Goal: Browse casually: Explore the website without a specific task or goal

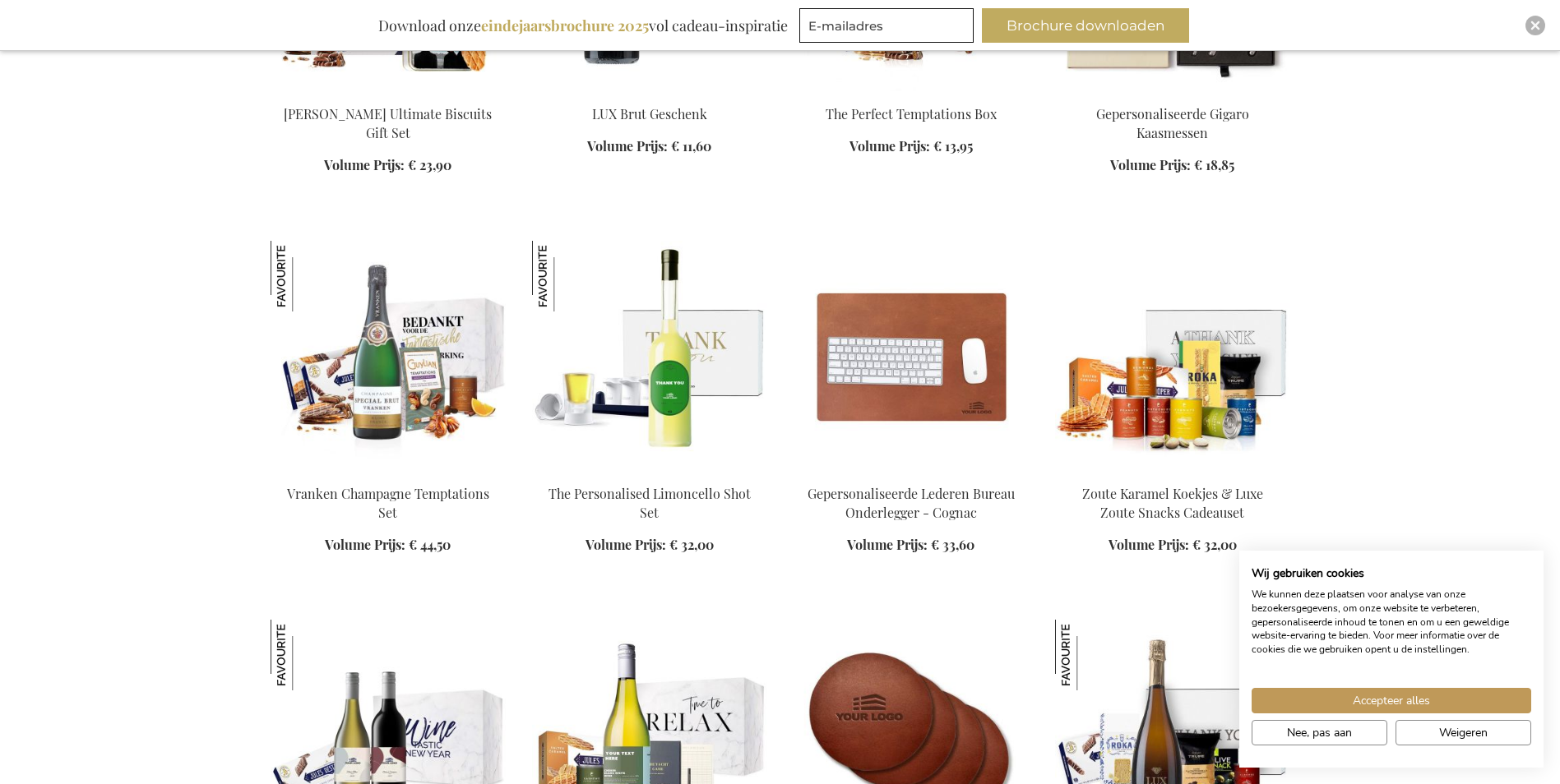
scroll to position [1808, 0]
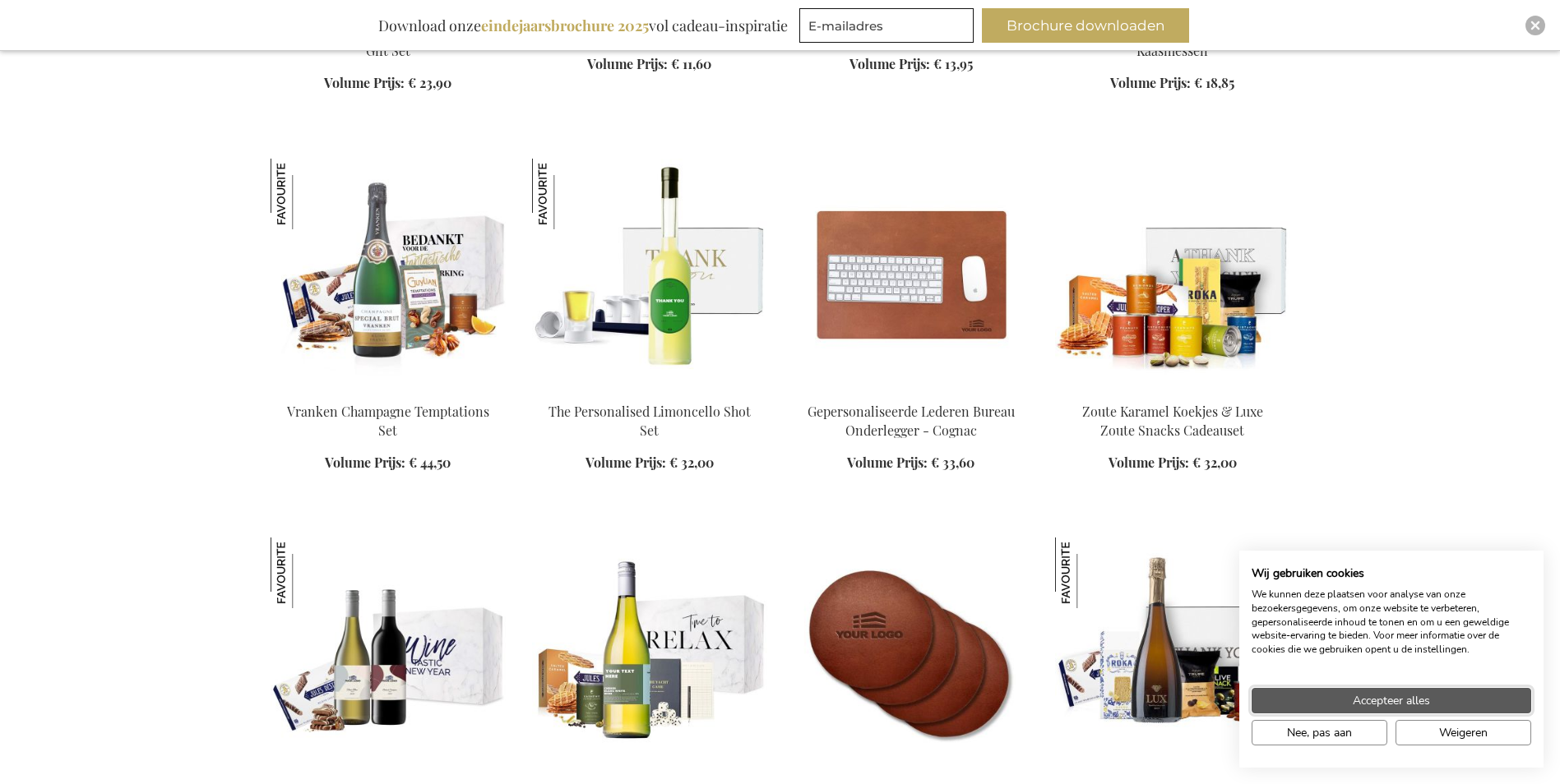
click at [1423, 691] on button "Accepteer alles" at bounding box center [1391, 700] width 280 height 25
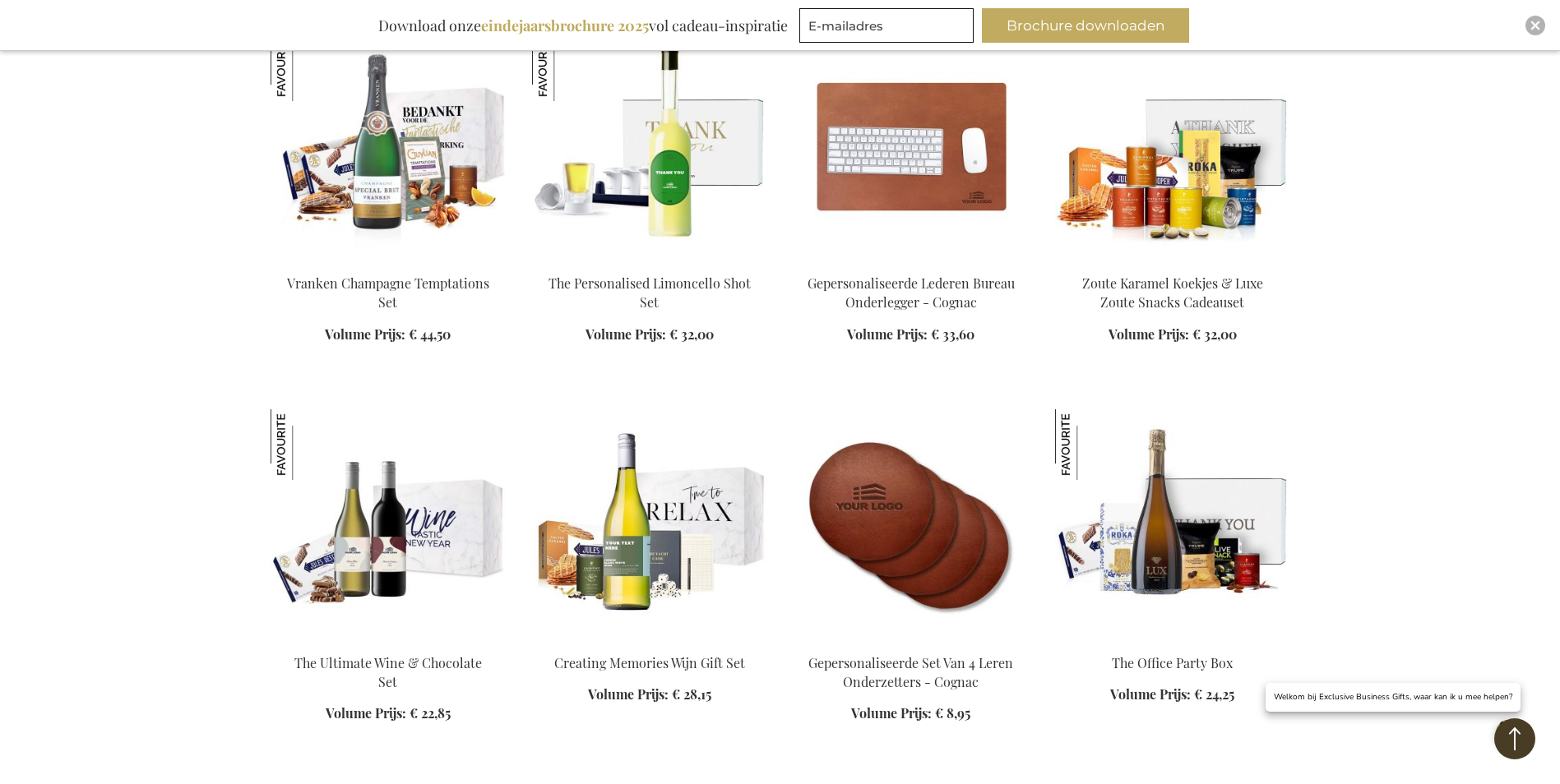
scroll to position [1973, 0]
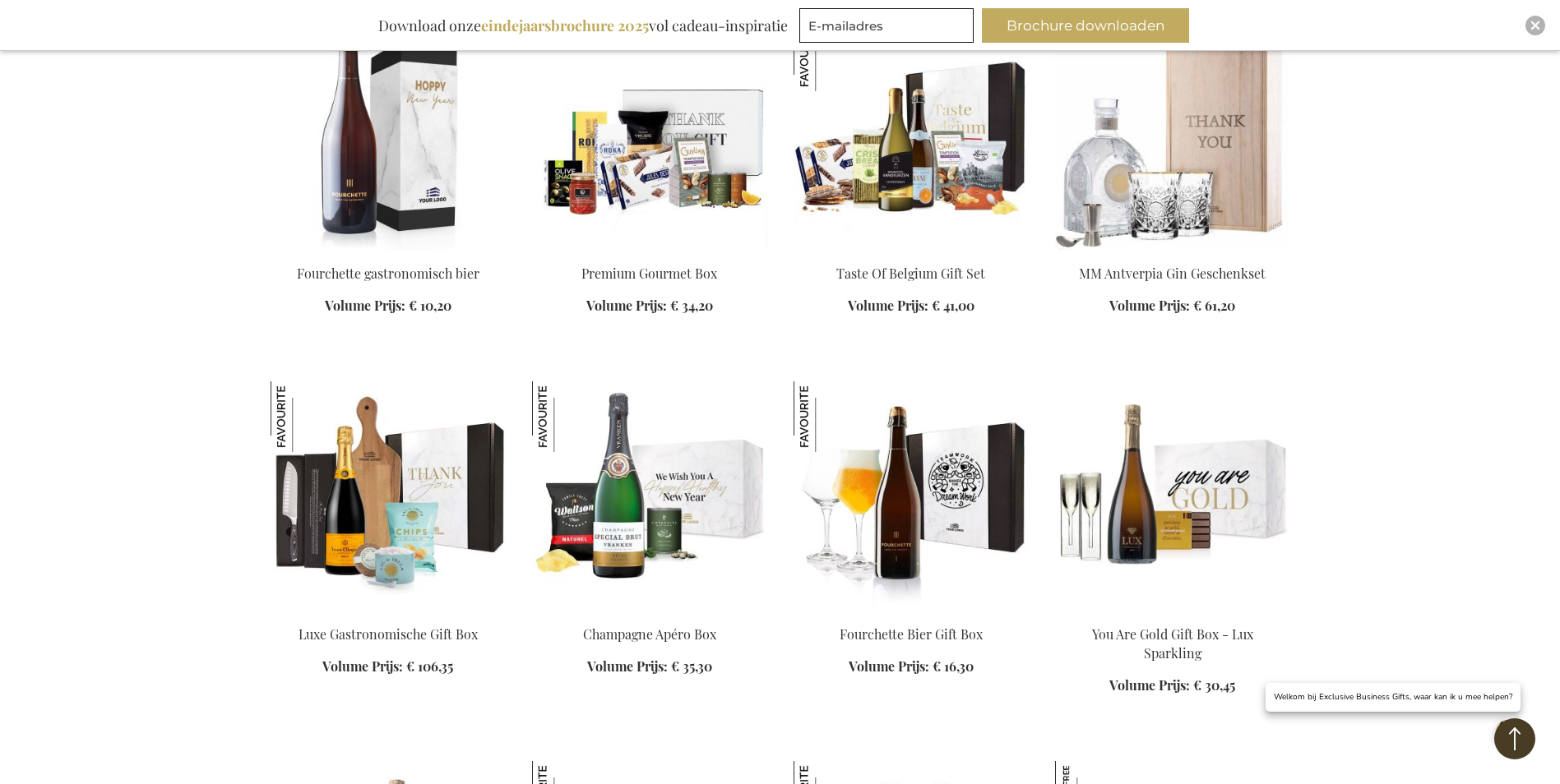
scroll to position [3534, 0]
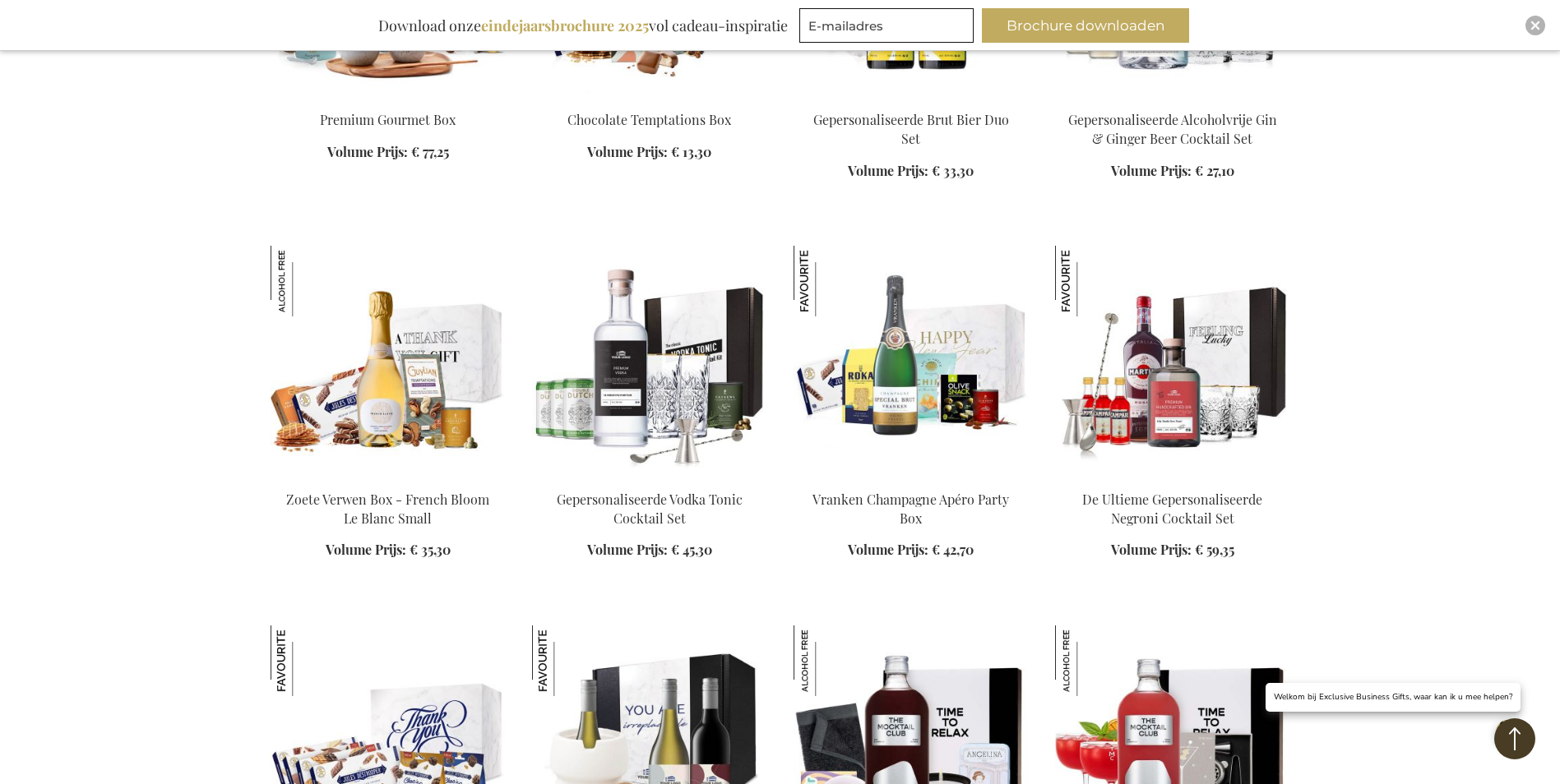
scroll to position [4438, 0]
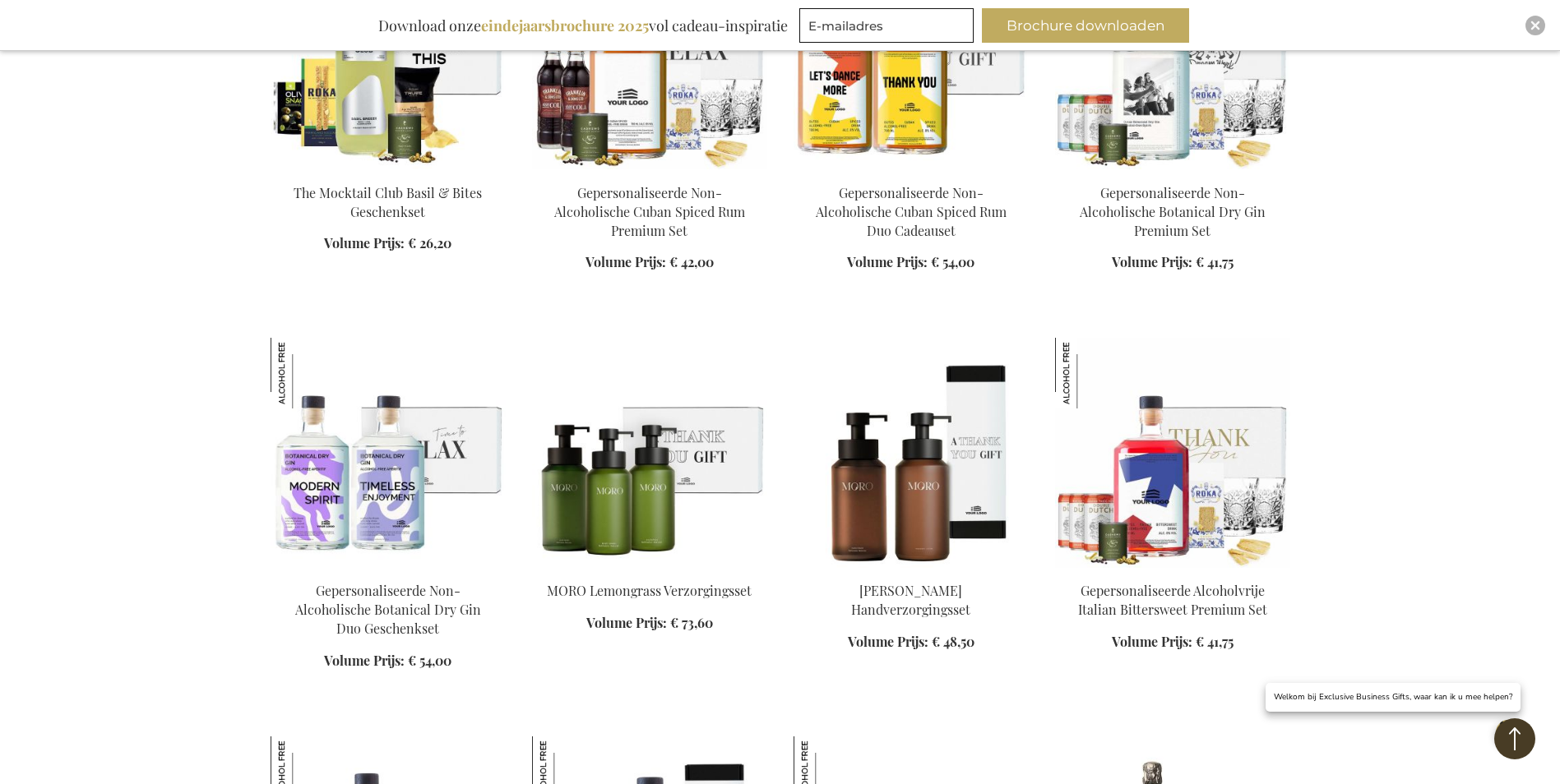
scroll to position [5506, 0]
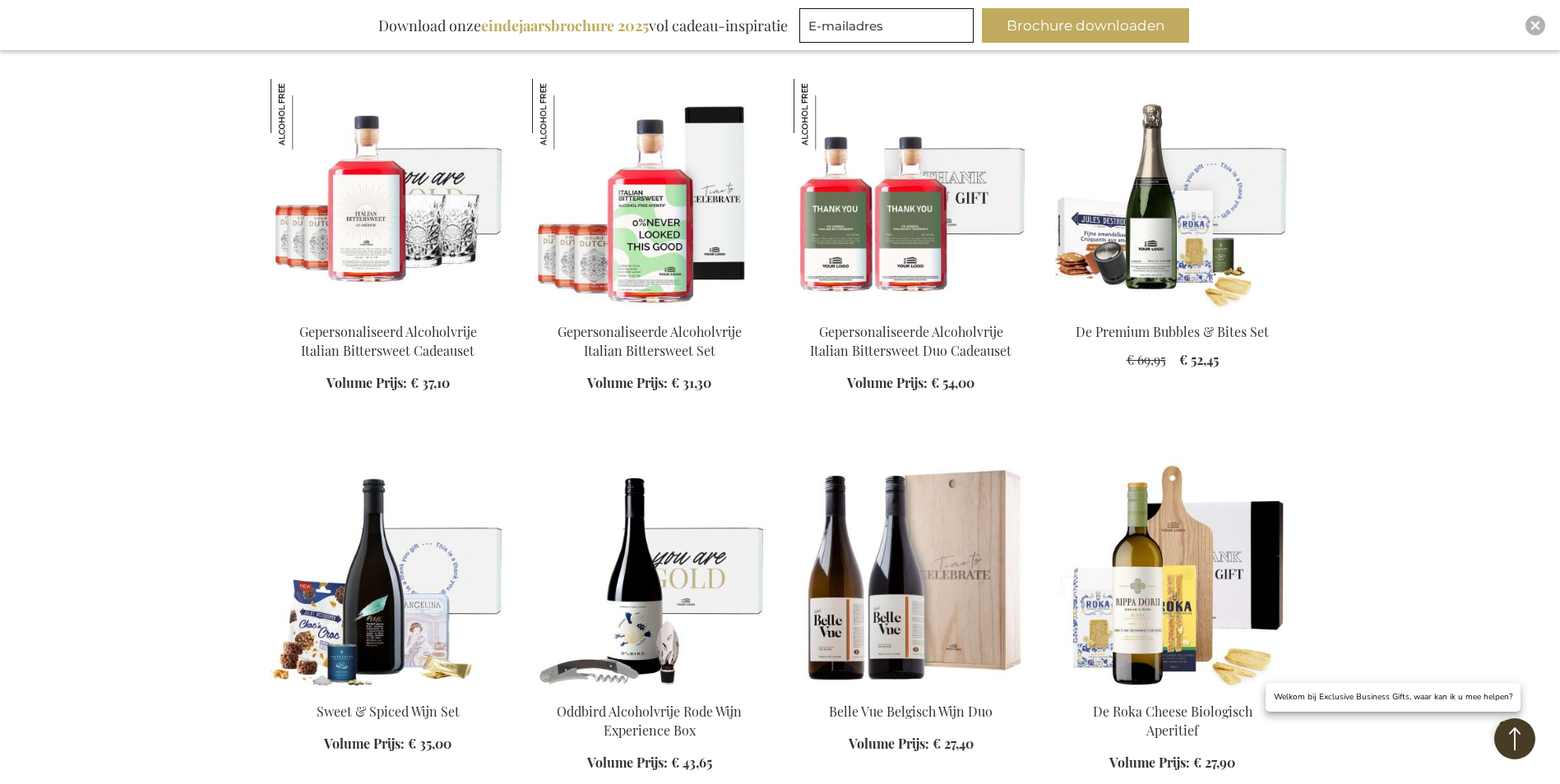
scroll to position [6164, 0]
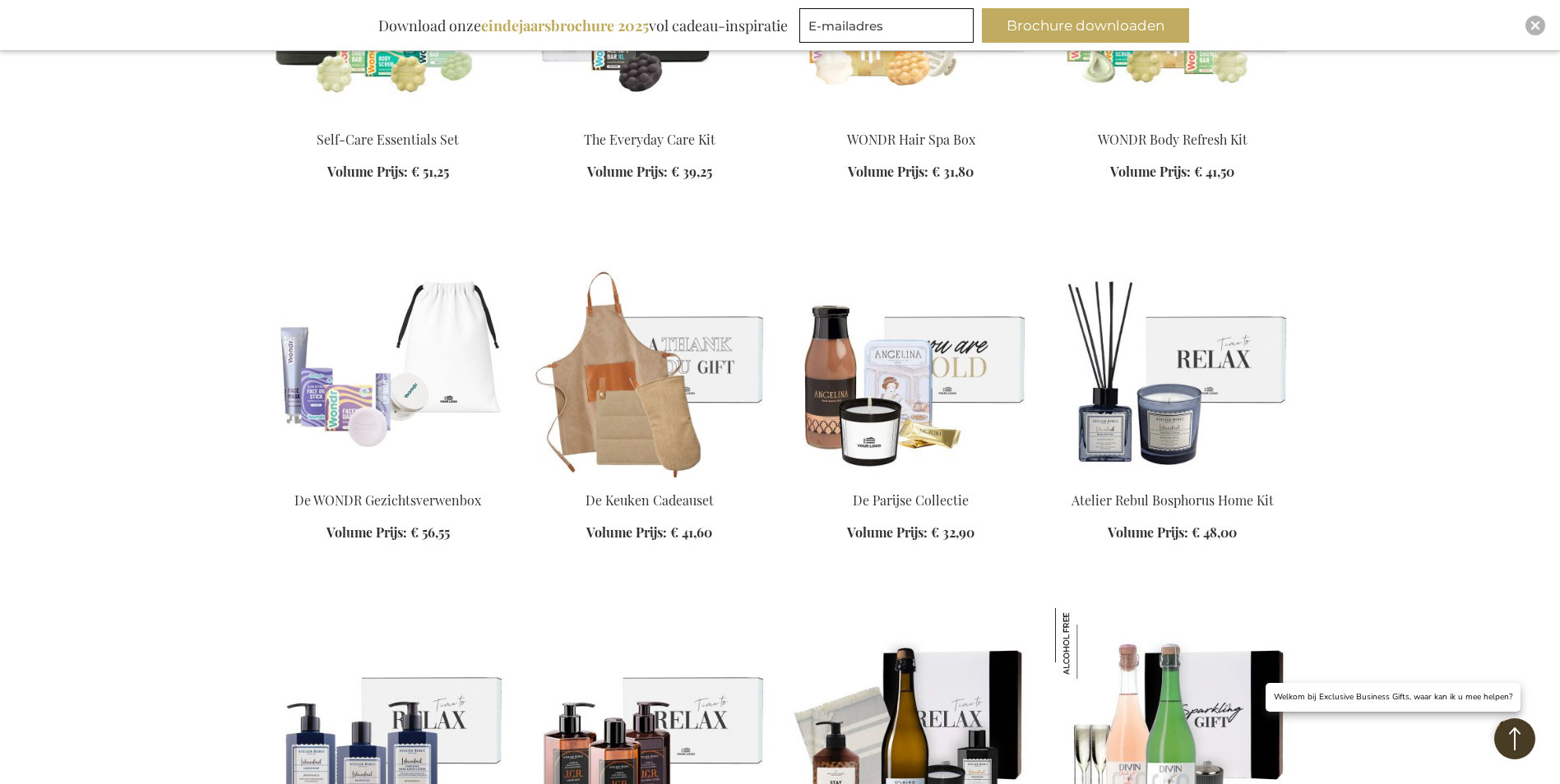
scroll to position [8136, 0]
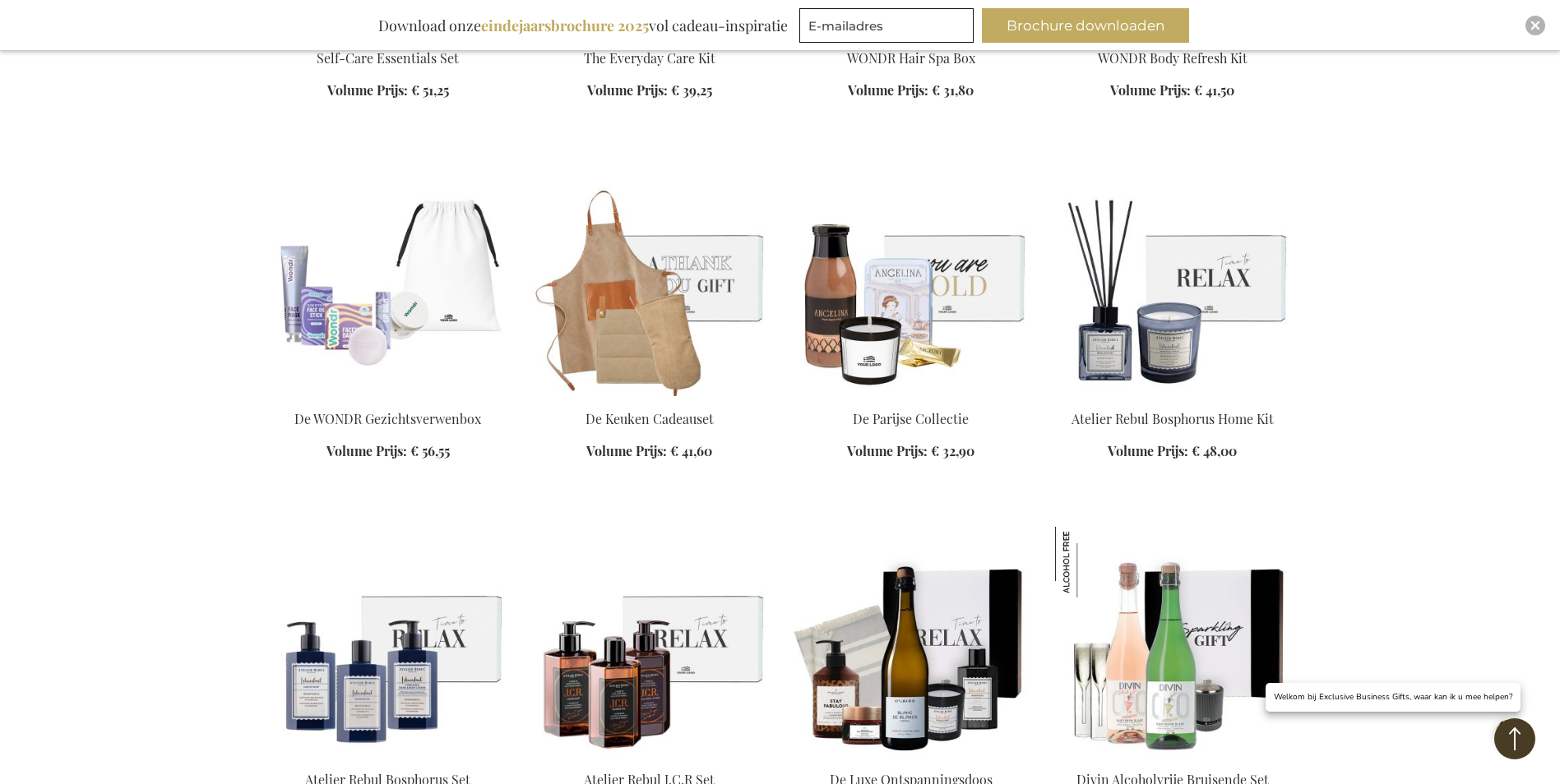
scroll to position [8711, 0]
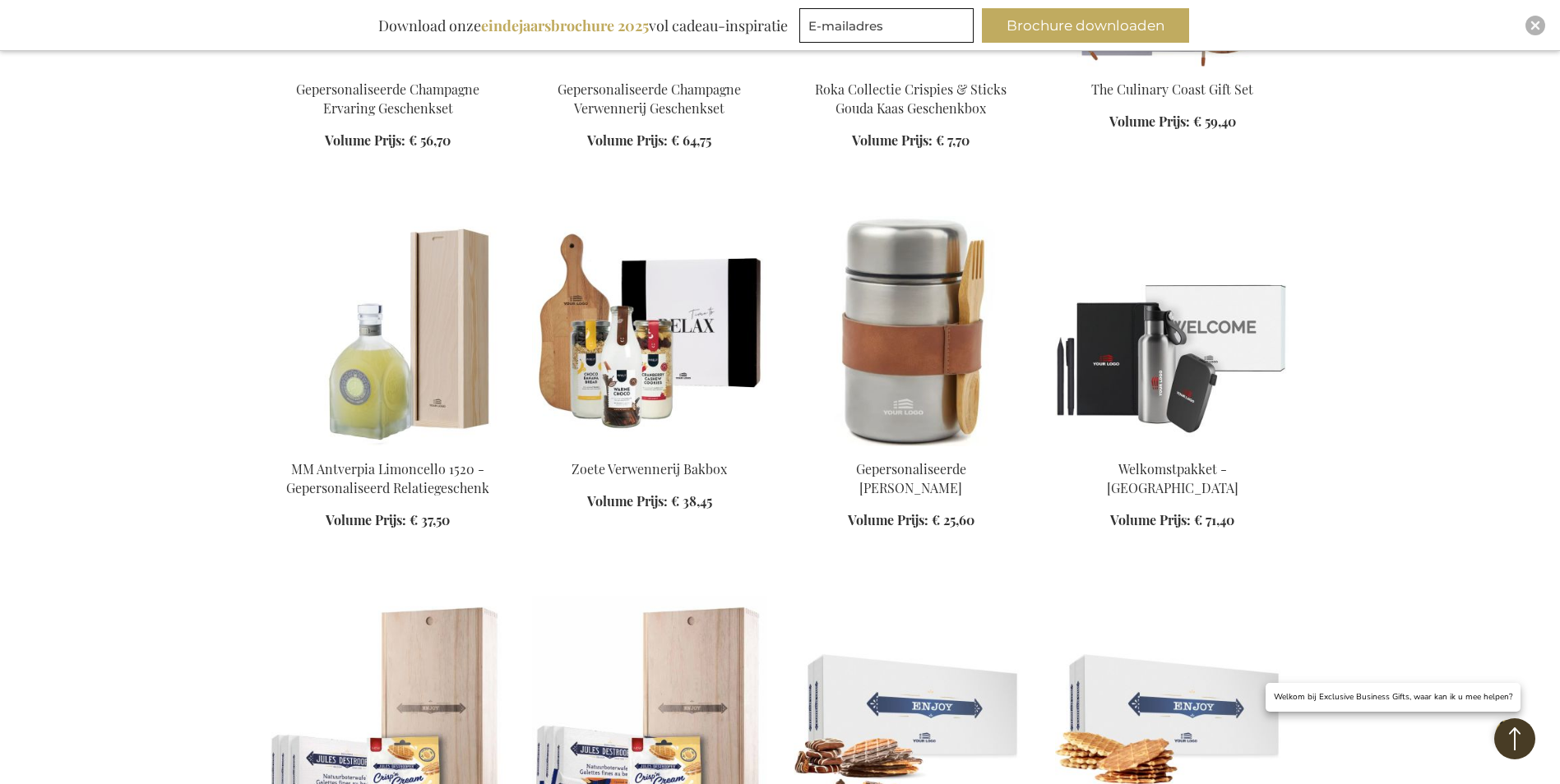
scroll to position [10437, 0]
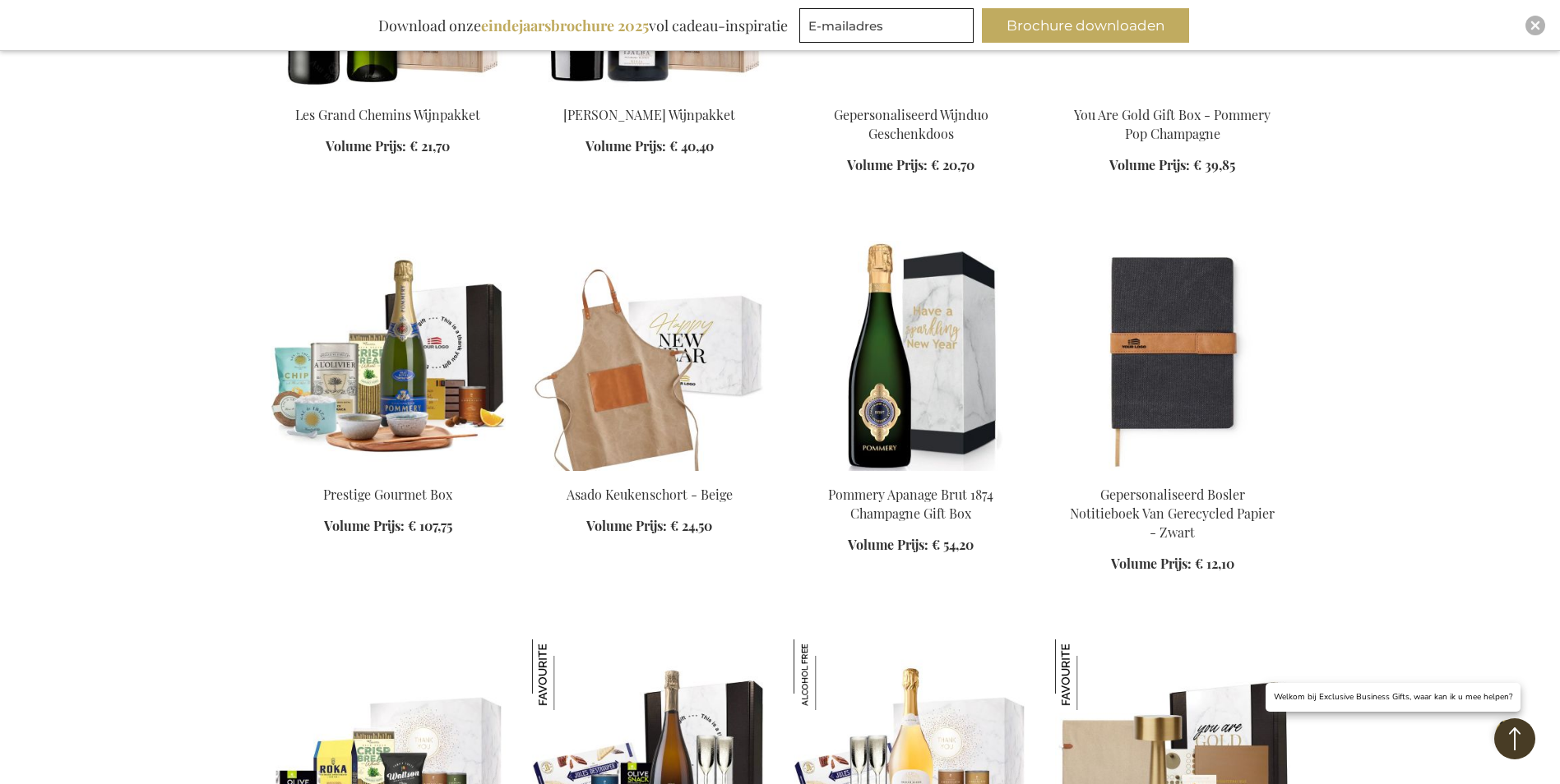
scroll to position [11916, 0]
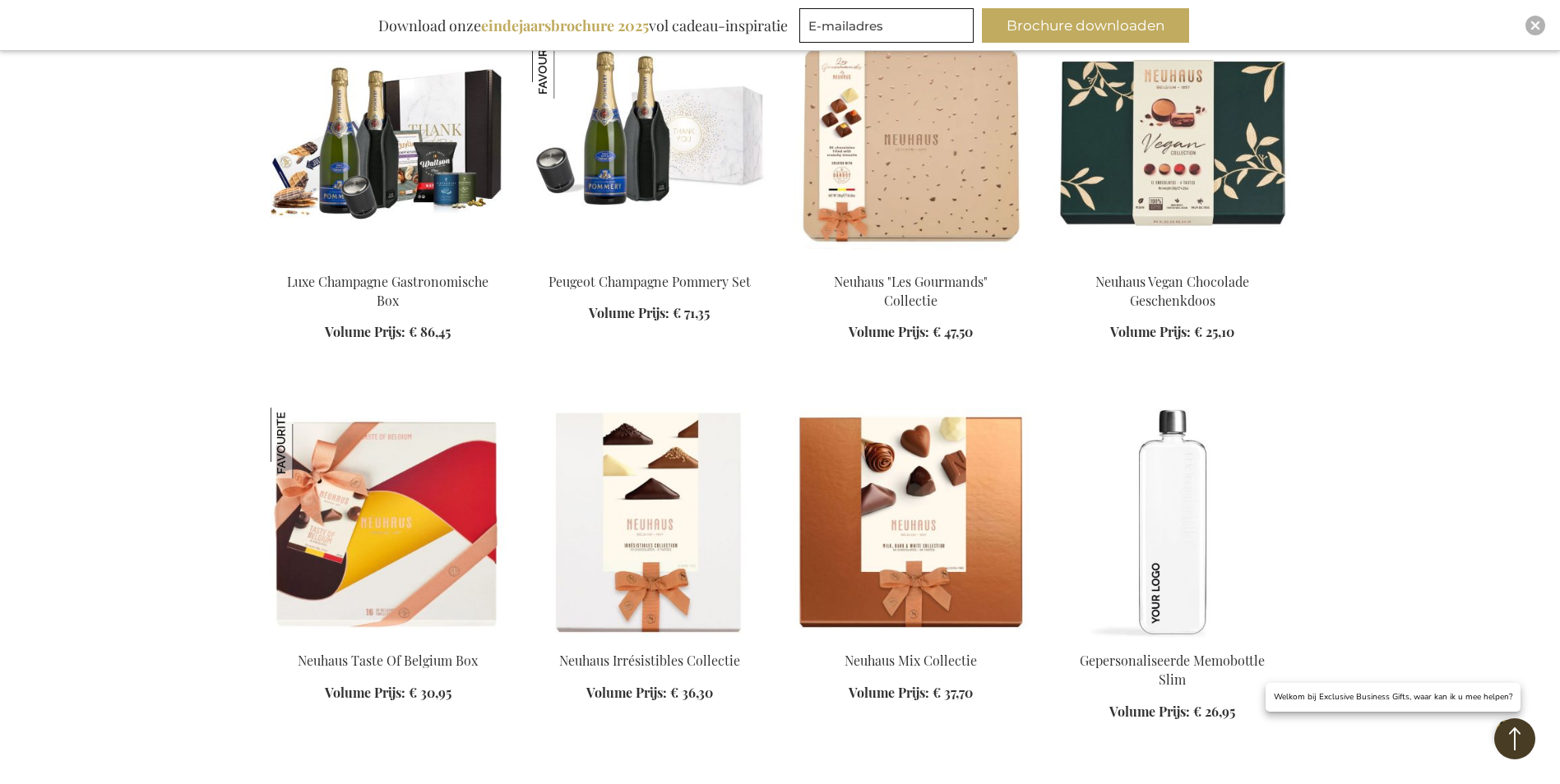
scroll to position [14546, 0]
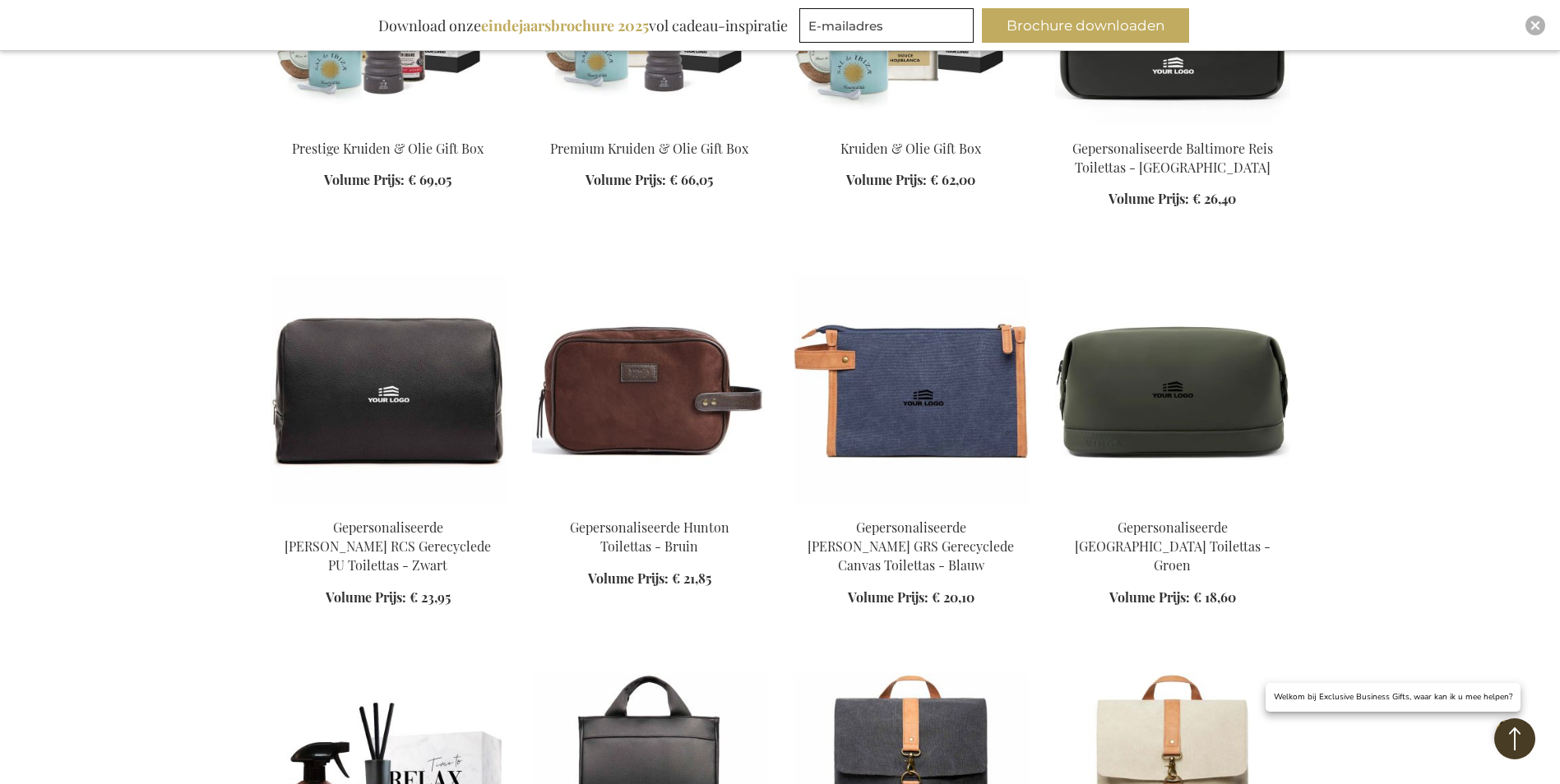
scroll to position [16848, 0]
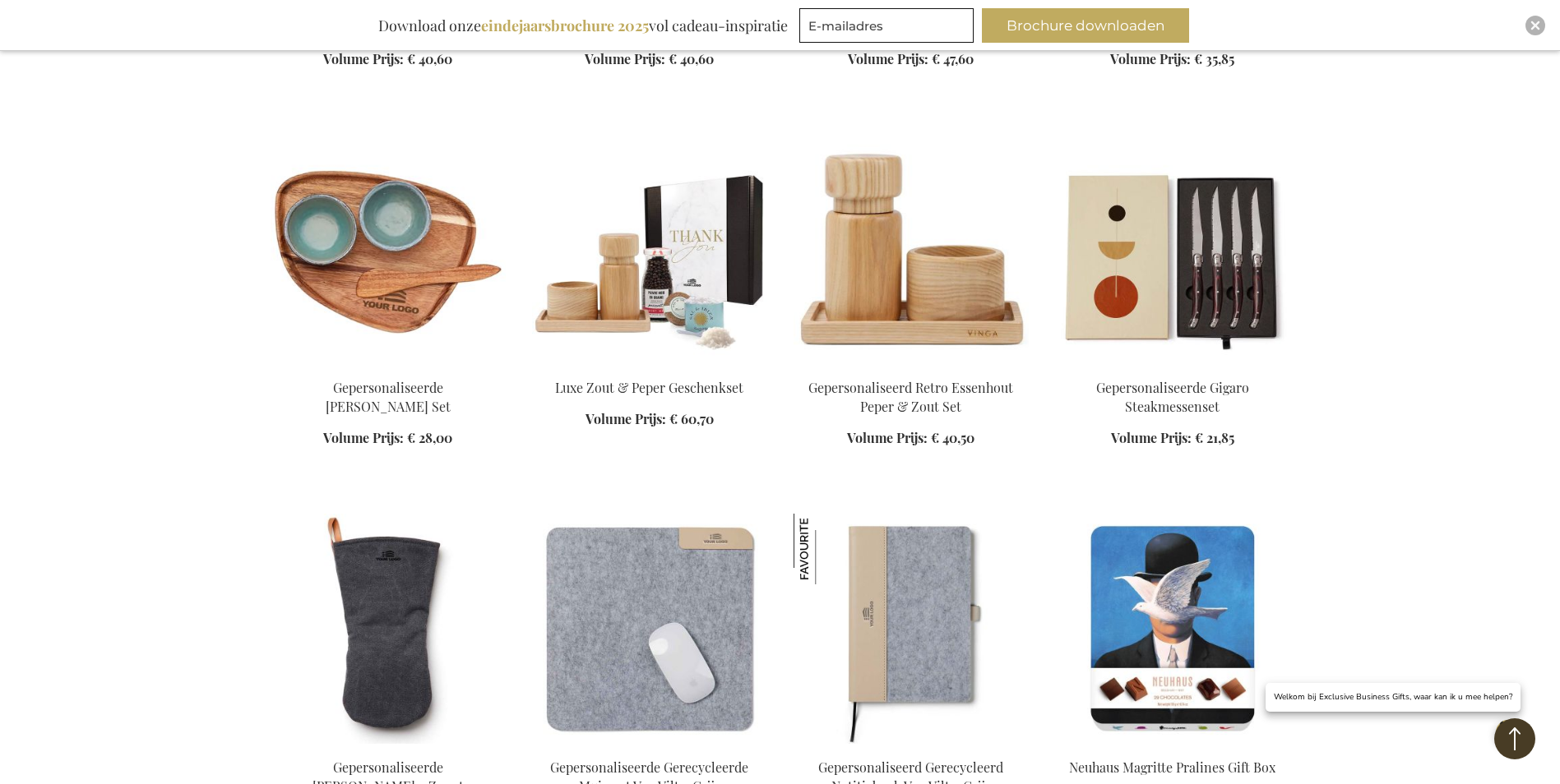
scroll to position [18162, 0]
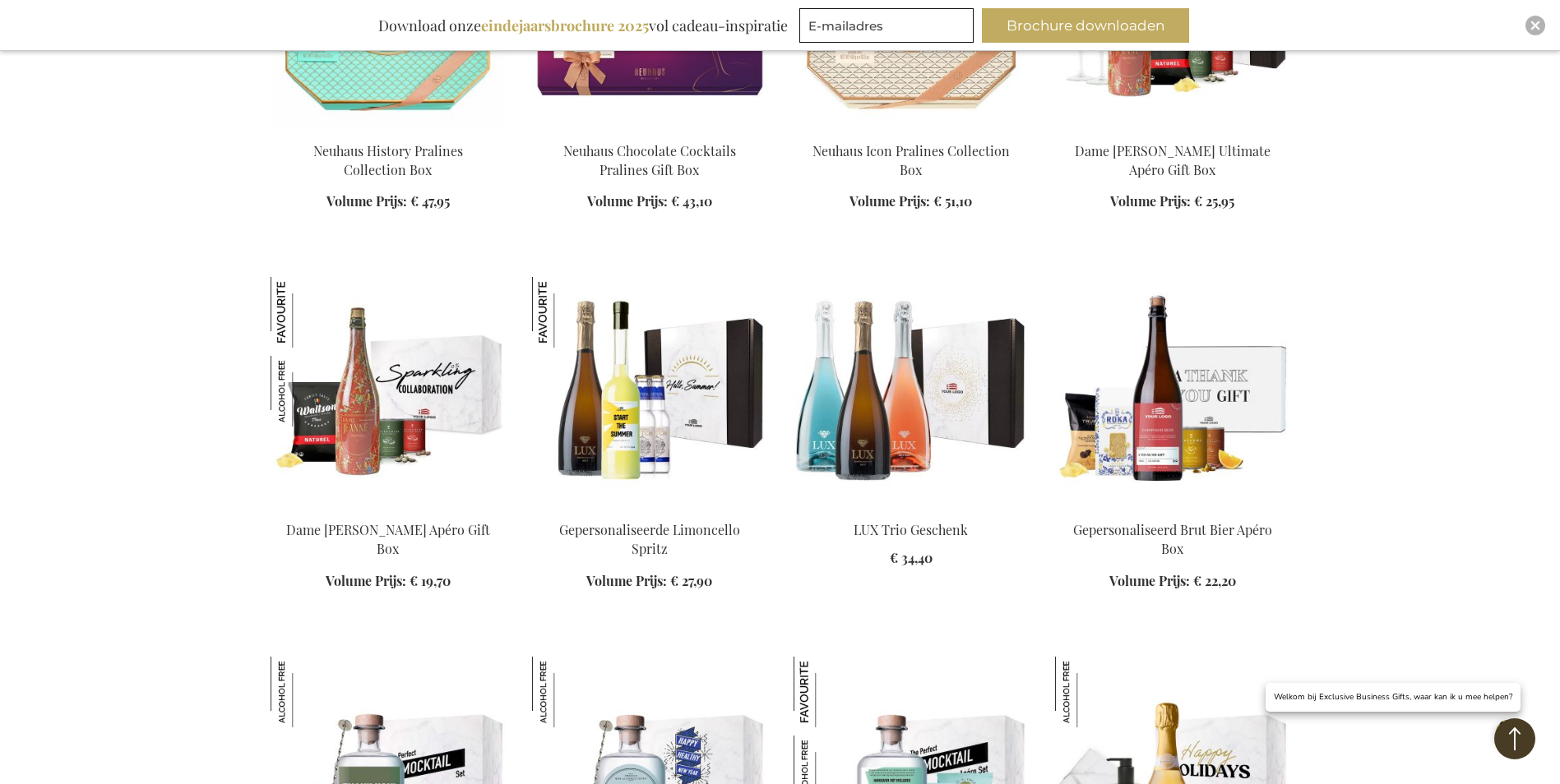
scroll to position [19560, 0]
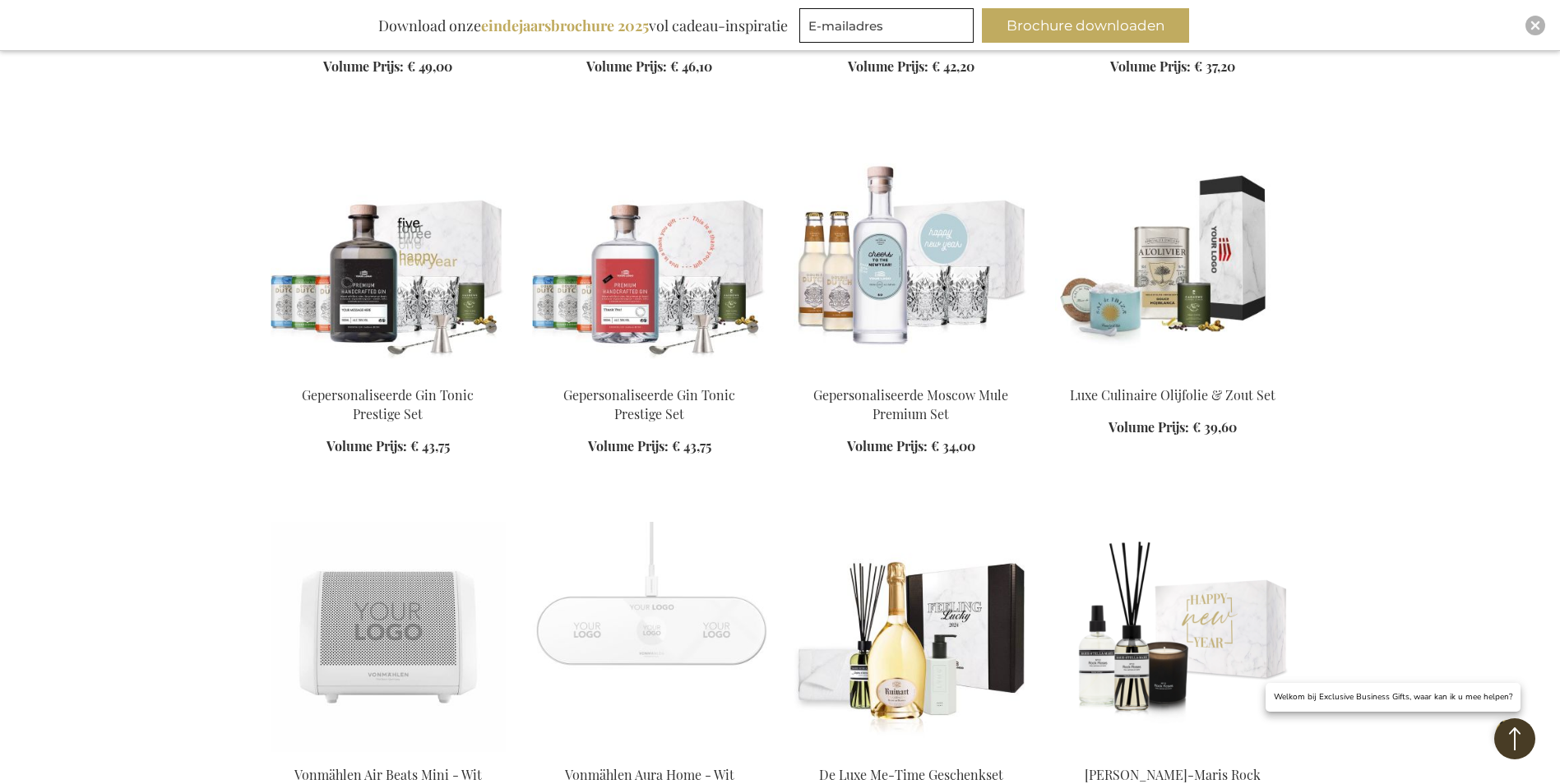
scroll to position [21697, 0]
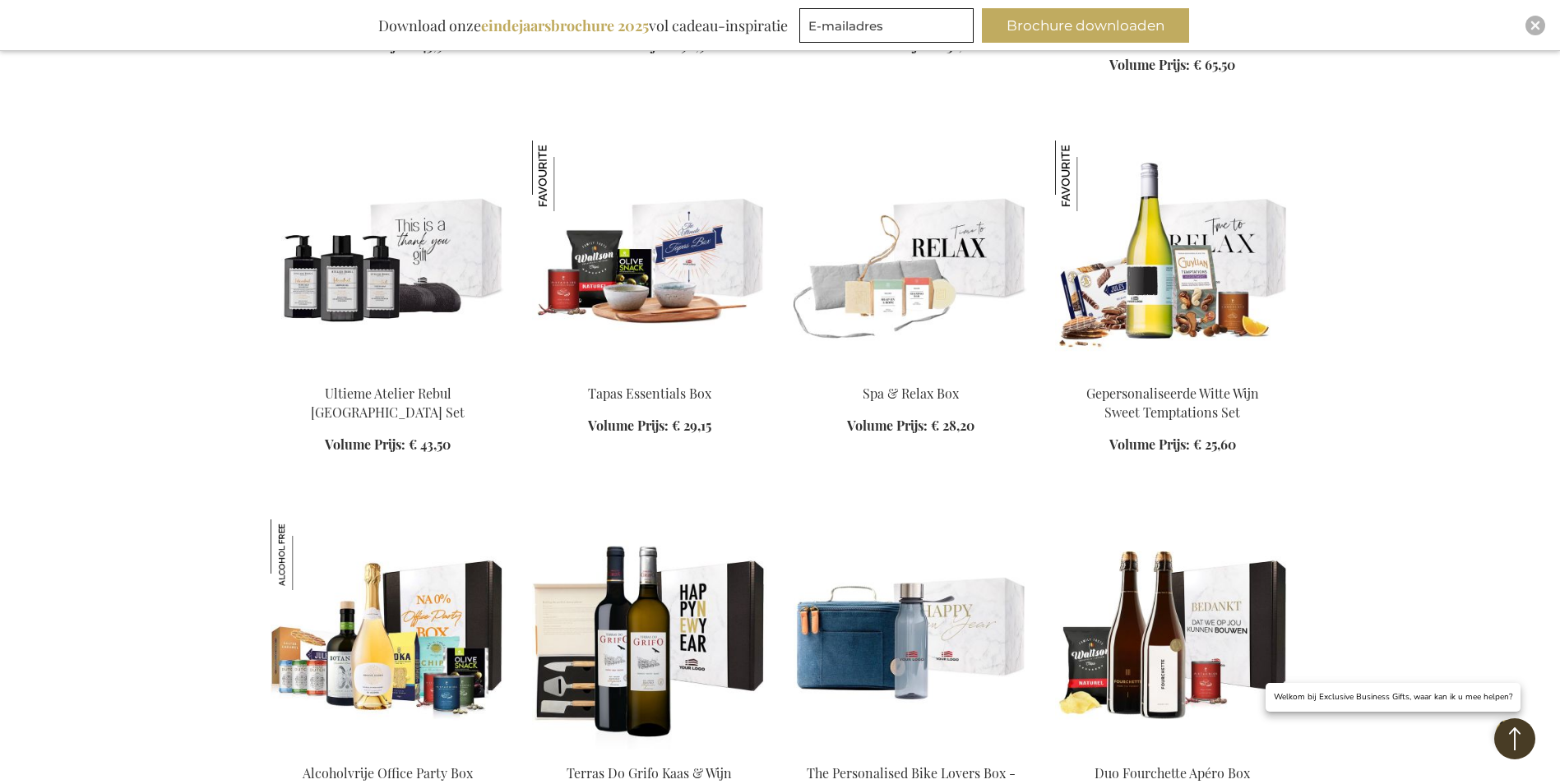
scroll to position [22354, 0]
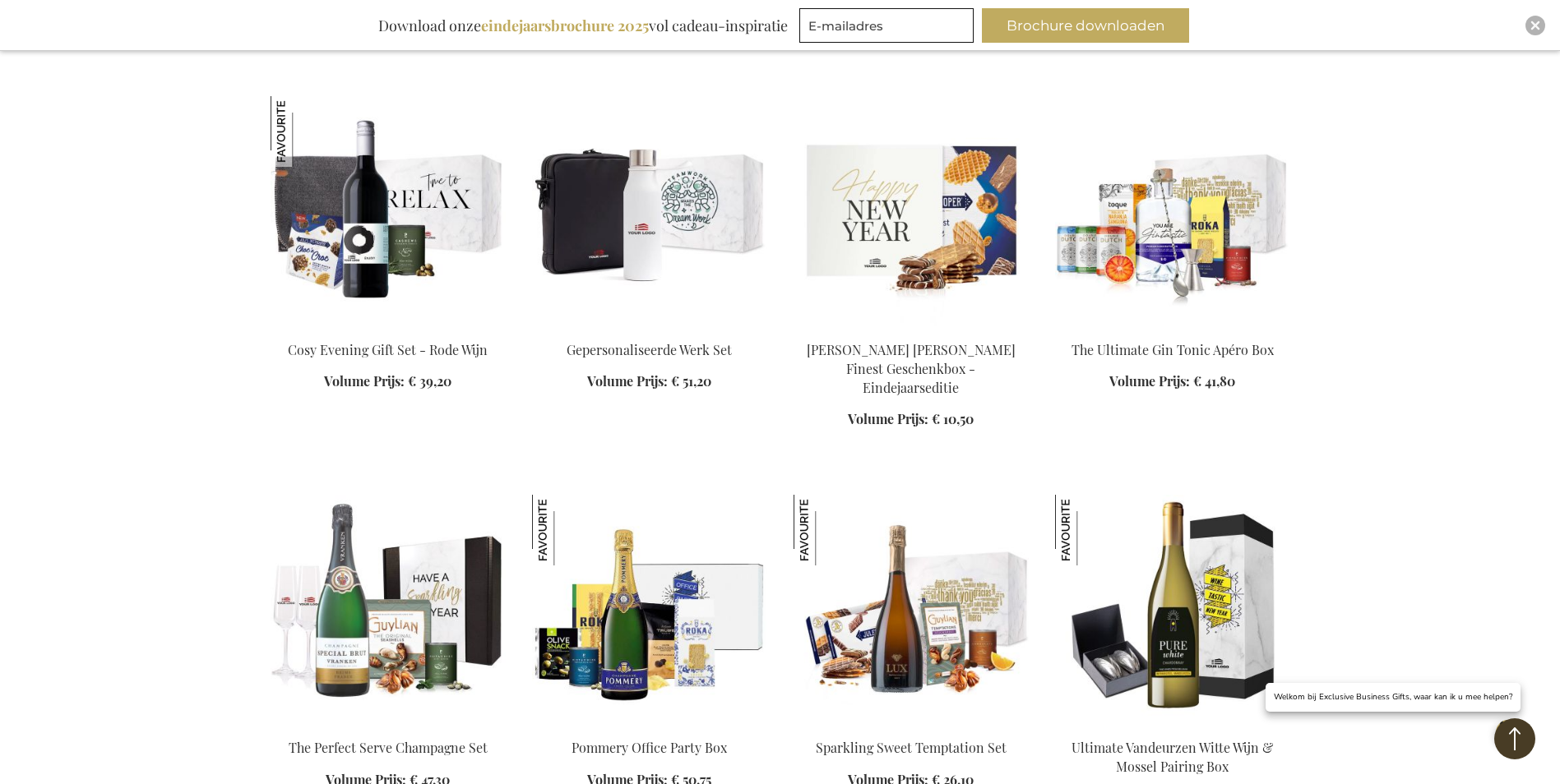
scroll to position [23587, 0]
